Goal: Task Accomplishment & Management: Manage account settings

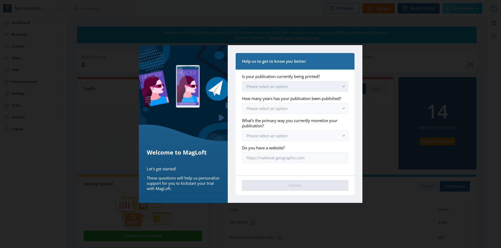
click at [278, 88] on span "Please select an option" at bounding box center [266, 86] width 41 height 5
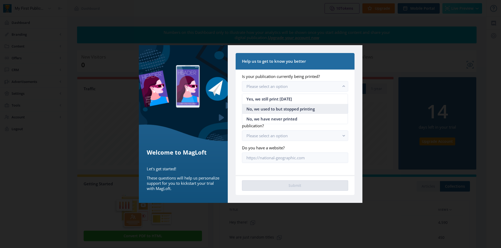
click at [279, 108] on span "No, we used to but stopped printing" at bounding box center [280, 109] width 68 height 6
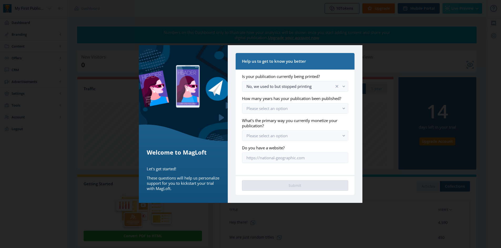
click at [268, 115] on app-onboarding-info-form "Is your publication currently being printed? No, we used to but stopped printin…" at bounding box center [295, 118] width 106 height 89
click at [268, 110] on span "Please select an option" at bounding box center [266, 108] width 41 height 5
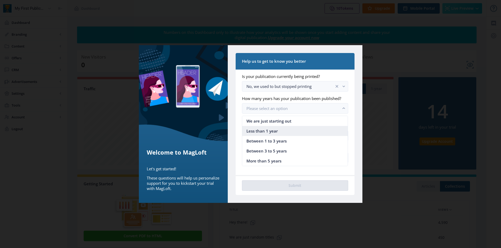
click at [267, 129] on span "Less than 1 year" at bounding box center [261, 131] width 31 height 6
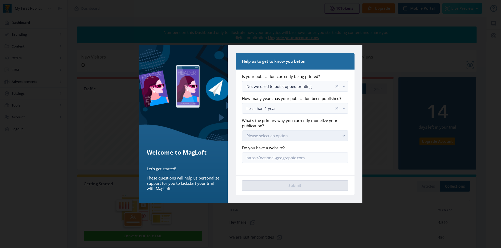
drag, startPoint x: 266, startPoint y: 137, endPoint x: 266, endPoint y: 140, distance: 2.7
click at [266, 137] on span "Please select an option" at bounding box center [266, 135] width 41 height 5
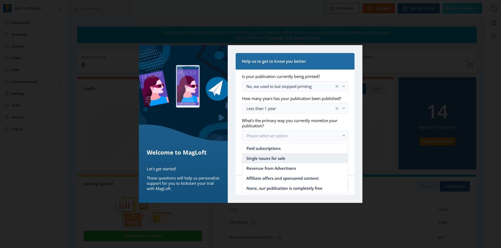
click at [267, 157] on span "Single issues for sale" at bounding box center [265, 158] width 39 height 6
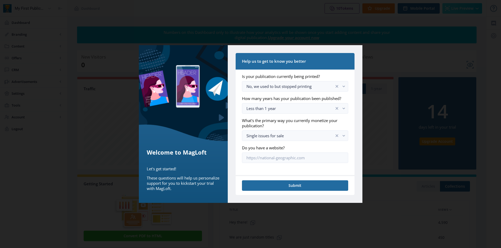
click at [266, 163] on nb-card-body "Is your publication currently being printed? No, we used to but stopped printin…" at bounding box center [295, 123] width 119 height 106
click at [263, 161] on input "Do you have a website?" at bounding box center [295, 158] width 106 height 11
type input "[URL][DOMAIN_NAME]"
click at [280, 193] on nb-card-footer "Submit" at bounding box center [295, 185] width 119 height 20
click at [276, 188] on button "Submit" at bounding box center [295, 186] width 106 height 11
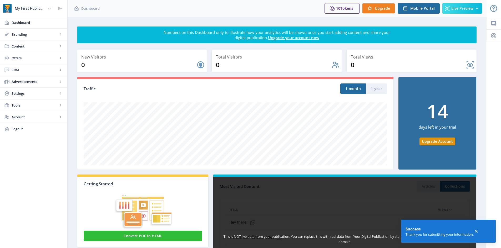
click at [282, 185] on div "This is NOT live data from your publication. You can replace this with real dat…" at bounding box center [345, 246] width 264 height 142
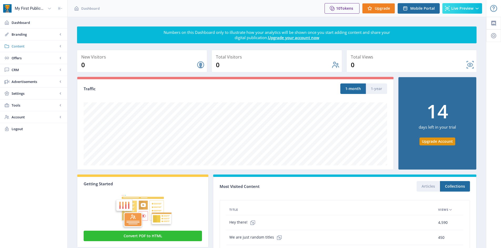
click at [24, 50] on link "Content" at bounding box center [33, 46] width 67 height 12
click at [25, 138] on span "CRM" at bounding box center [35, 140] width 46 height 5
click at [33, 128] on span "Settings" at bounding box center [35, 128] width 46 height 5
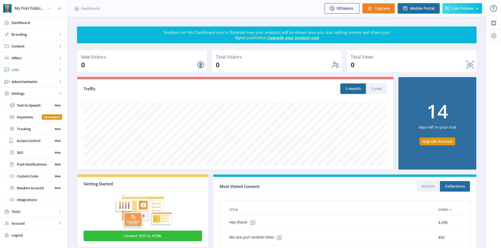
click at [20, 72] on span "CRM" at bounding box center [35, 69] width 46 height 5
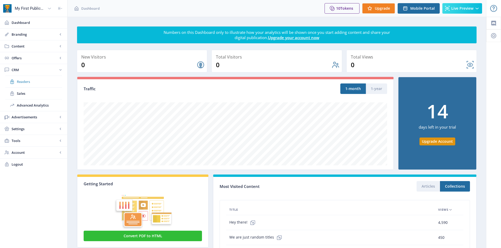
click at [26, 79] on span "Readers" at bounding box center [39, 81] width 45 height 5
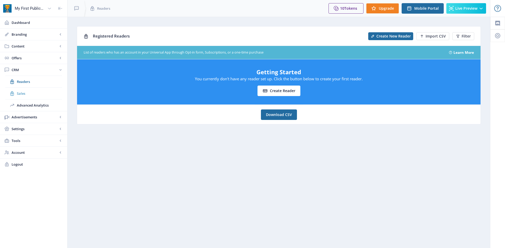
click at [26, 95] on span "Sales" at bounding box center [39, 93] width 45 height 5
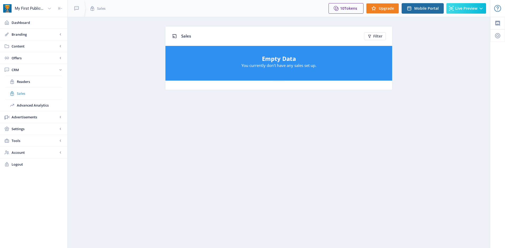
click at [26, 95] on span "Sales" at bounding box center [39, 93] width 45 height 5
click at [45, 105] on span "Advanced Analytics" at bounding box center [39, 105] width 45 height 5
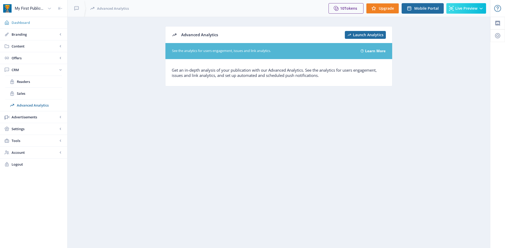
click at [31, 25] on span "Dashboard" at bounding box center [38, 22] width 52 height 5
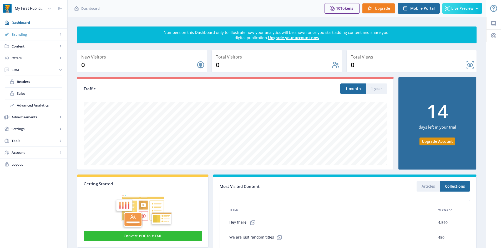
click at [30, 33] on span "Branding" at bounding box center [35, 34] width 46 height 5
click at [30, 37] on span "Branding" at bounding box center [35, 34] width 46 height 5
click at [31, 46] on span "Content" at bounding box center [35, 46] width 46 height 5
click at [32, 56] on span "Offers" at bounding box center [35, 57] width 46 height 5
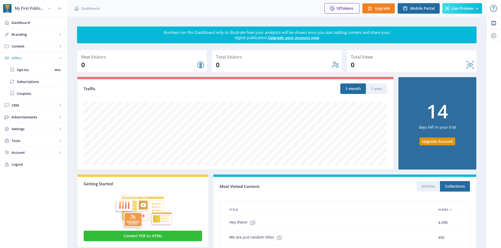
click at [32, 55] on span "Offers" at bounding box center [35, 57] width 46 height 5
click at [32, 71] on span "CRM" at bounding box center [35, 69] width 46 height 5
click at [27, 105] on span "Advanced Analytics" at bounding box center [39, 105] width 45 height 5
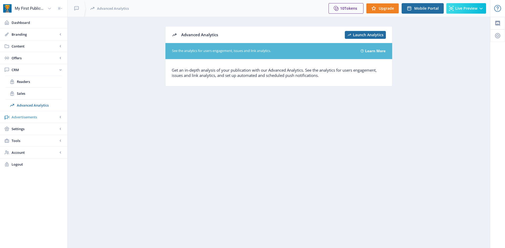
click at [29, 119] on span "Advertisements" at bounding box center [35, 117] width 46 height 5
click at [33, 106] on span "Campaign Manager" at bounding box center [35, 105] width 36 height 5
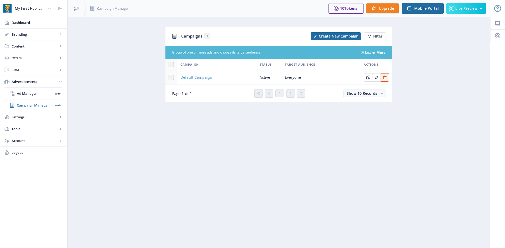
click at [188, 75] on span "Default Campaign" at bounding box center [196, 77] width 32 height 6
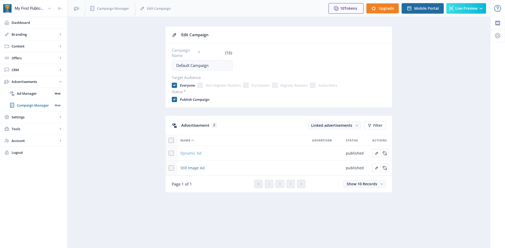
click at [191, 151] on span "Dynamic Ad" at bounding box center [190, 153] width 21 height 6
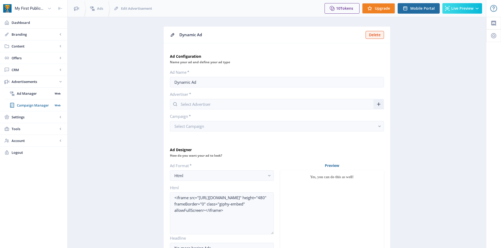
type input "My First Publication"
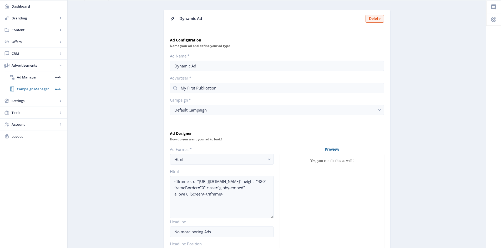
scroll to position [16, 0]
click at [325, 164] on div "Yes, you can do this as well!" at bounding box center [332, 162] width 104 height 14
click at [33, 82] on link "Ad Manager Web" at bounding box center [33, 78] width 57 height 12
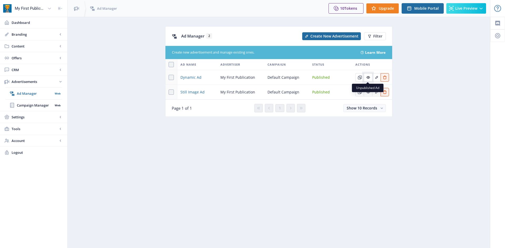
click at [366, 77] on icon "Edit page" at bounding box center [368, 77] width 4 height 4
click at [375, 77] on icon "Edit page" at bounding box center [376, 77] width 4 height 4
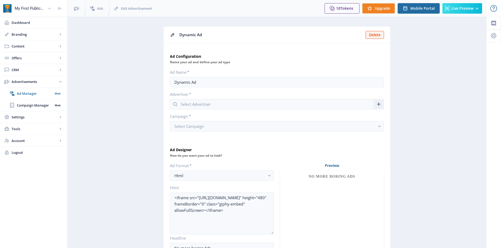
type input "My First Publication"
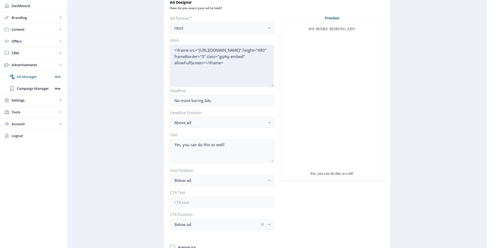
scroll to position [147, 0]
click at [228, 66] on textarea "<iframe src="[URL][DOMAIN_NAME]" height="480" frameBorder="0" class="giphy-embe…" at bounding box center [222, 66] width 104 height 42
click at [227, 67] on textarea "<iframe src="[URL][DOMAIN_NAME]" height="480" frameBorder="0" class="giphy-embe…" at bounding box center [222, 66] width 104 height 42
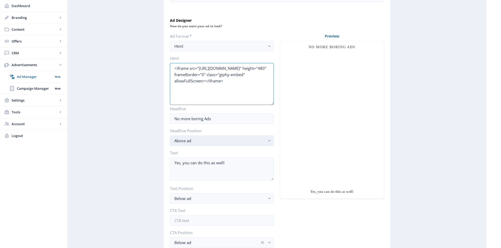
scroll to position [95, 0]
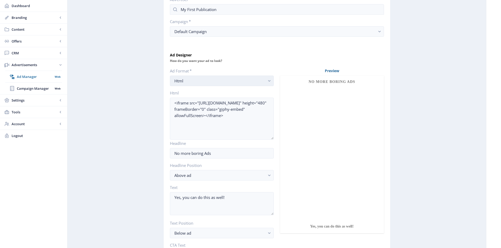
click at [256, 82] on div "Html" at bounding box center [219, 81] width 91 height 6
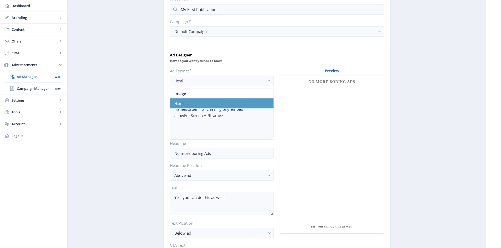
click at [247, 106] on nb-option "Html" at bounding box center [221, 104] width 103 height 10
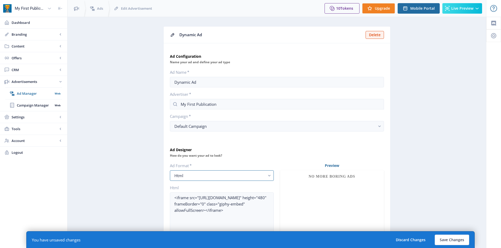
scroll to position [95, 0]
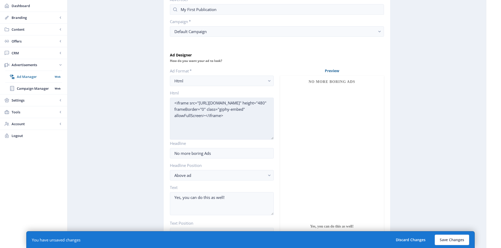
click at [237, 113] on textarea "<iframe src="[URL][DOMAIN_NAME]" height="480" frameBorder="0" class="giphy-embe…" at bounding box center [222, 119] width 104 height 42
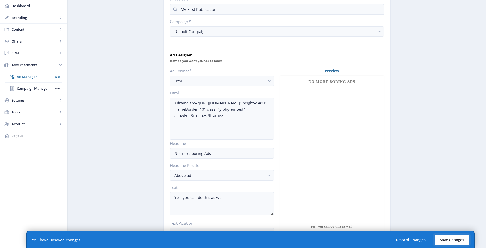
click at [442, 238] on button "Save Changes" at bounding box center [452, 240] width 34 height 11
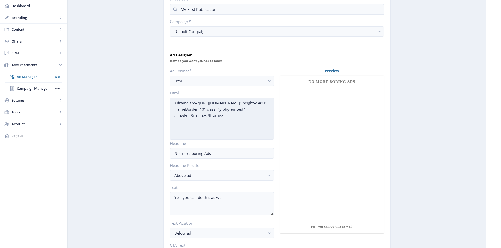
click at [232, 119] on textarea "<iframe src="[URL][DOMAIN_NAME]" height="480" frameBorder="0" class="giphy-embe…" at bounding box center [222, 119] width 104 height 42
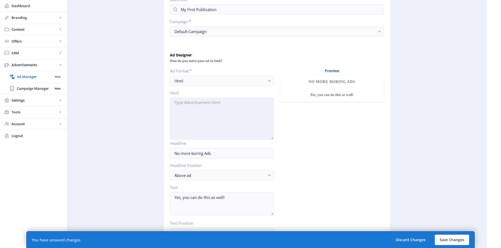
paste textarea "<body><a href="[URL][DOMAIN_NAME]">off1</a><br /> <body><a href="[URL][DOMAIN_N…"
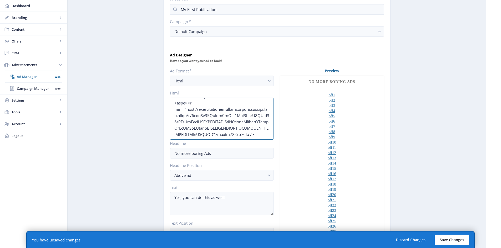
type textarea "<body><a href="[URL][DOMAIN_NAME]">off1</a><br /> <body><a href="[URL][DOMAIN_N…"
drag, startPoint x: 447, startPoint y: 236, endPoint x: 446, endPoint y: 240, distance: 3.5
click at [447, 238] on button "Save Changes" at bounding box center [452, 240] width 34 height 11
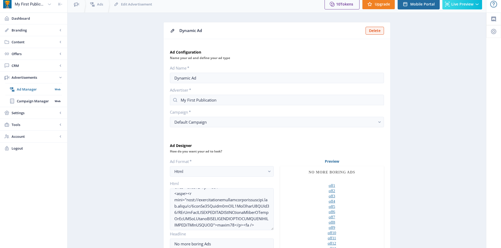
scroll to position [0, 0]
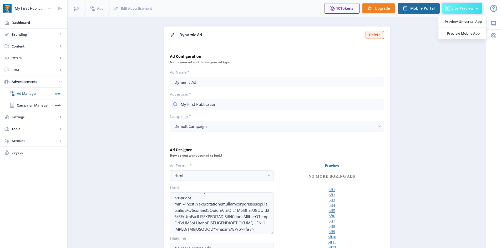
click at [481, 12] on button "Live Preview" at bounding box center [462, 8] width 40 height 11
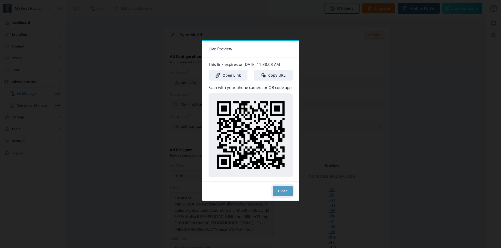
click at [277, 194] on button "Close" at bounding box center [283, 191] width 20 height 11
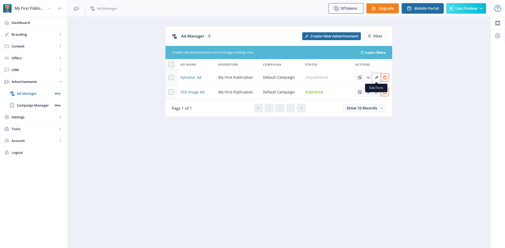
click at [376, 77] on icon "Edit page" at bounding box center [376, 77] width 4 height 4
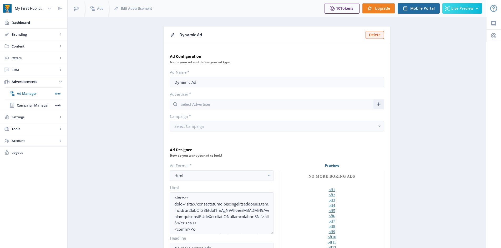
type input "My First Publication"
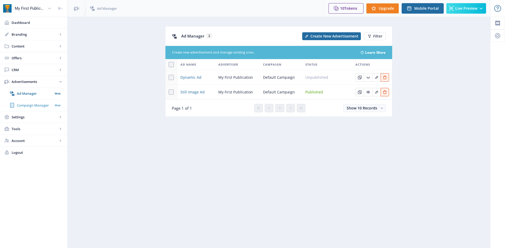
click at [35, 104] on span "Campaign Manager" at bounding box center [35, 105] width 36 height 5
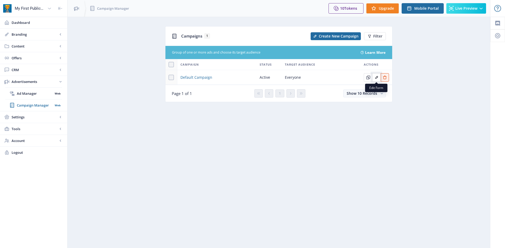
click at [375, 78] on icon "Edit page" at bounding box center [376, 77] width 3 height 3
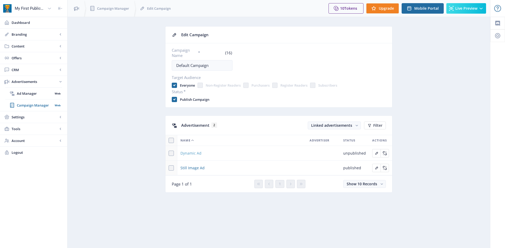
click at [189, 155] on span "Dynamic Ad" at bounding box center [190, 153] width 21 height 6
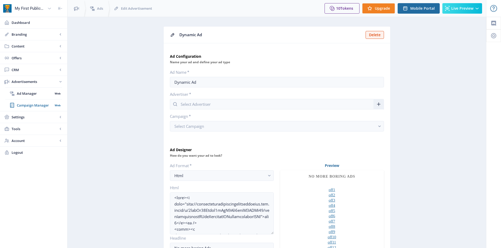
type input "My First Publication"
click at [41, 118] on span "Settings" at bounding box center [35, 117] width 46 height 5
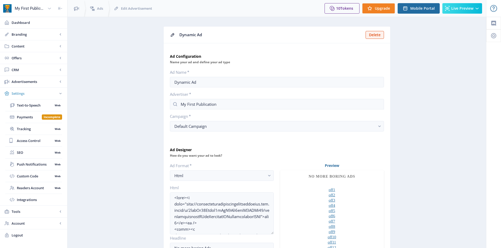
click at [24, 95] on span "Settings" at bounding box center [35, 93] width 46 height 5
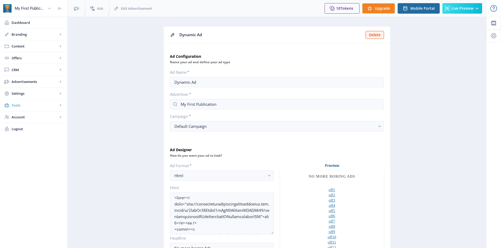
click at [24, 106] on span "Tools" at bounding box center [35, 105] width 46 height 5
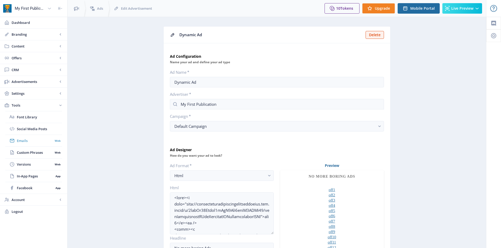
click at [44, 140] on span "Emails" at bounding box center [35, 140] width 36 height 5
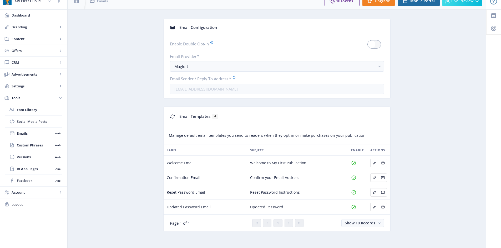
scroll to position [9, 0]
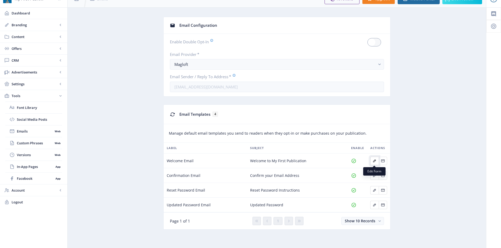
click at [375, 162] on icon "Edit page" at bounding box center [374, 161] width 4 height 4
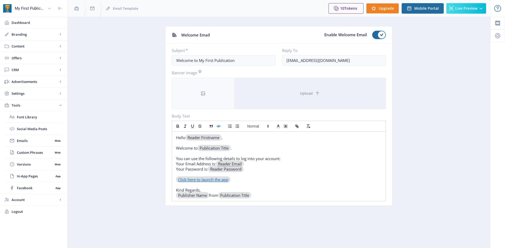
click at [219, 126] on icon "button" at bounding box center [218, 126] width 5 height 5
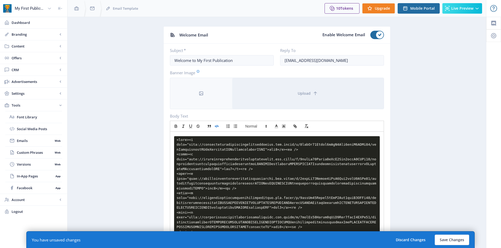
click at [215, 128] on icon "button" at bounding box center [216, 126] width 5 height 5
click at [215, 126] on icon "button" at bounding box center [216, 126] width 5 height 5
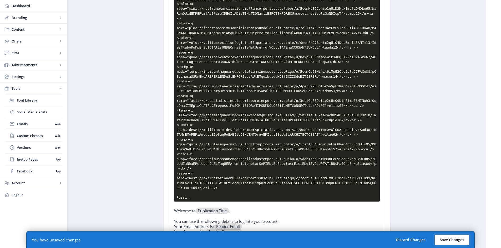
click at [438, 241] on button "Save Changes" at bounding box center [452, 240] width 34 height 11
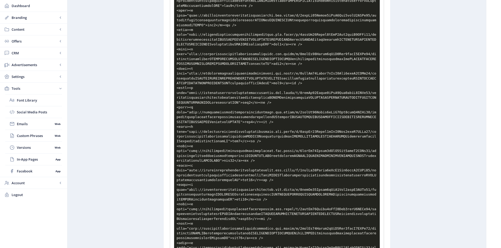
scroll to position [0, 0]
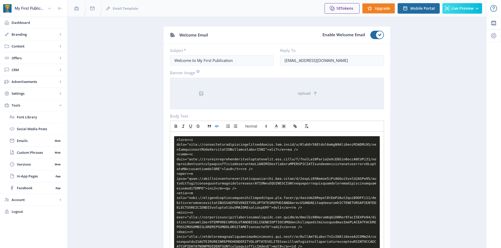
click at [197, 96] on div at bounding box center [201, 93] width 62 height 31
click at [215, 126] on polyline "button" at bounding box center [215, 126] width 1 height 1
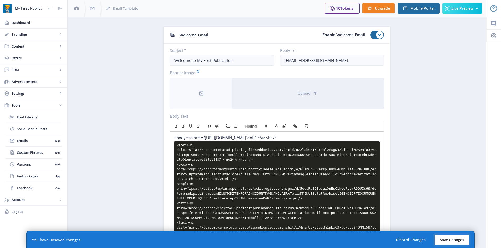
click at [454, 242] on button "Save Changes" at bounding box center [452, 240] width 34 height 11
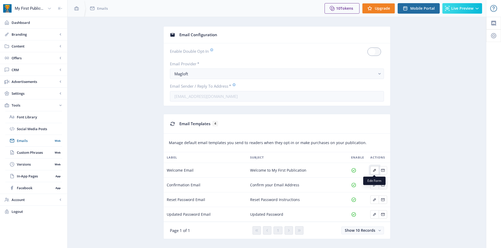
click at [375, 172] on button "Edit page" at bounding box center [374, 170] width 8 height 8
click at [386, 186] on button "Edit page" at bounding box center [383, 185] width 8 height 8
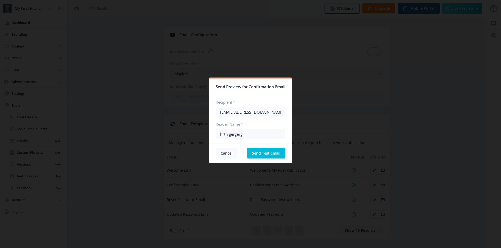
click at [225, 152] on button "Cancel" at bounding box center [227, 153] width 22 height 11
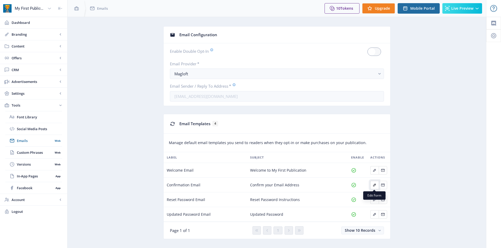
click at [375, 186] on icon "Edit page" at bounding box center [374, 185] width 4 height 4
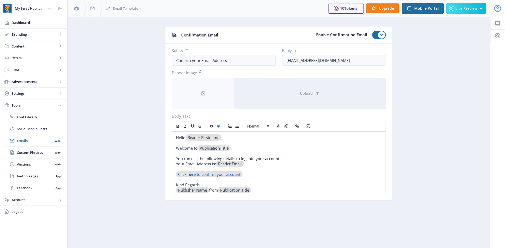
click at [217, 129] on button "button" at bounding box center [218, 126] width 7 height 6
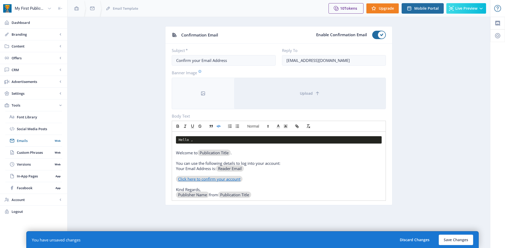
click at [270, 181] on p "﻿ Click here to confirm your account ﻿" at bounding box center [279, 179] width 206 height 5
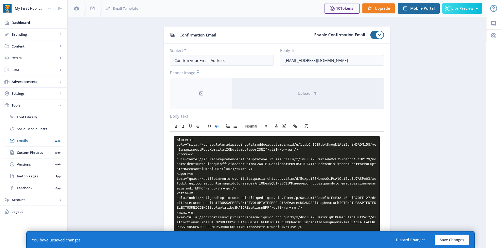
click at [216, 128] on icon "button" at bounding box center [216, 126] width 5 height 5
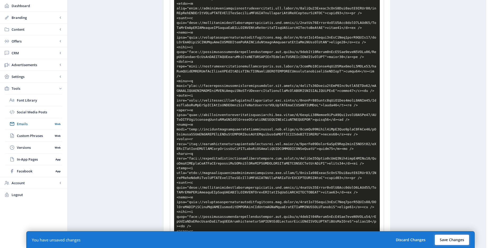
click at [443, 240] on button "Save Changes" at bounding box center [452, 240] width 34 height 11
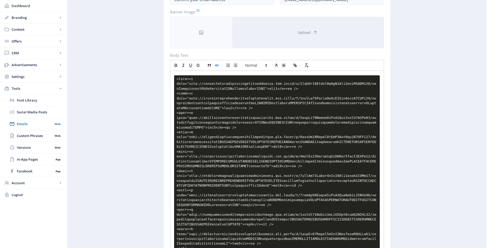
scroll to position [0, 0]
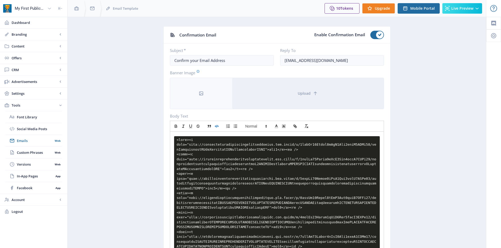
click at [217, 127] on icon "button" at bounding box center [216, 126] width 5 height 5
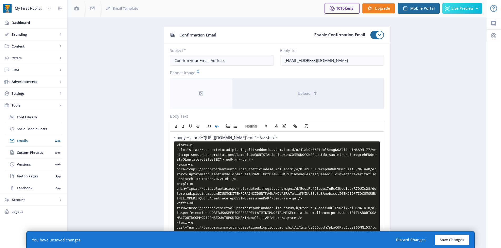
click at [217, 127] on line "button" at bounding box center [216, 126] width 1 height 2
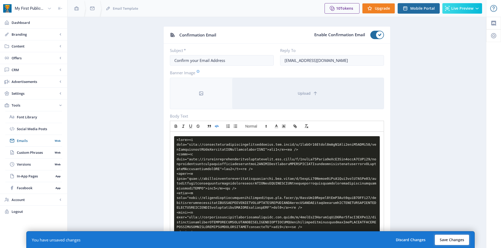
click at [451, 243] on button "Save Changes" at bounding box center [452, 240] width 34 height 11
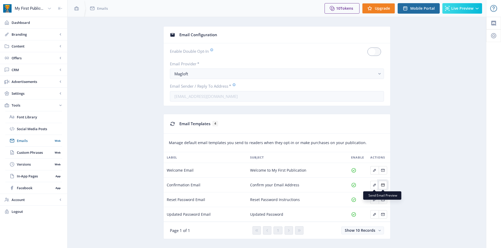
click at [383, 185] on icon "Edit page" at bounding box center [382, 185] width 3 height 3
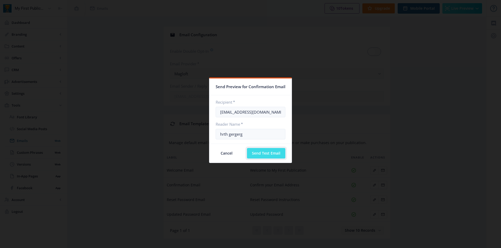
click at [271, 153] on button "Send Test Email" at bounding box center [266, 153] width 38 height 11
